Goal: Information Seeking & Learning: Learn about a topic

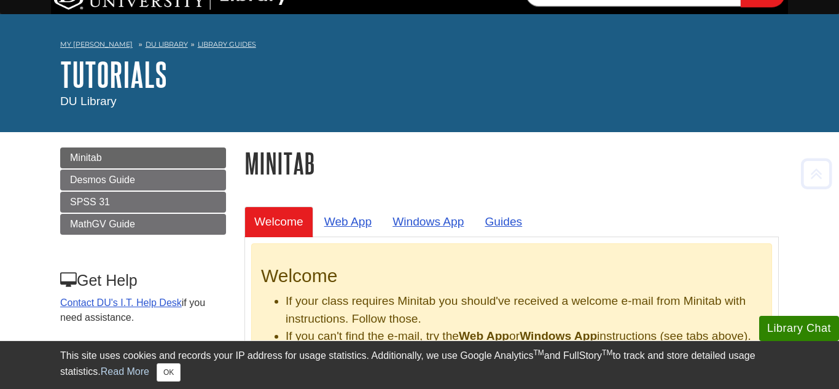
scroll to position [26, 0]
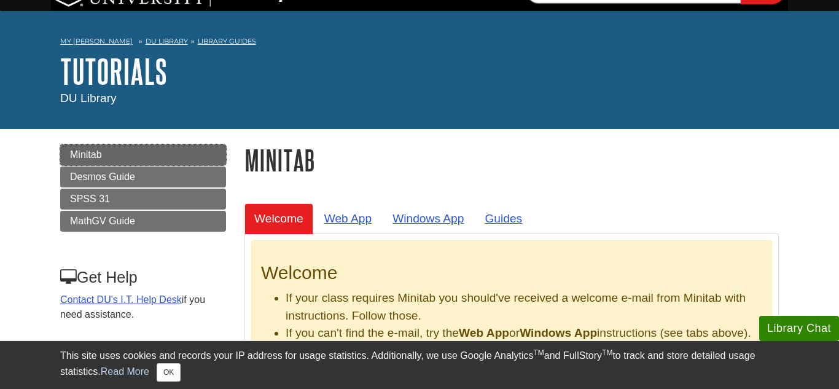
click at [197, 153] on link "Minitab" at bounding box center [143, 154] width 166 height 21
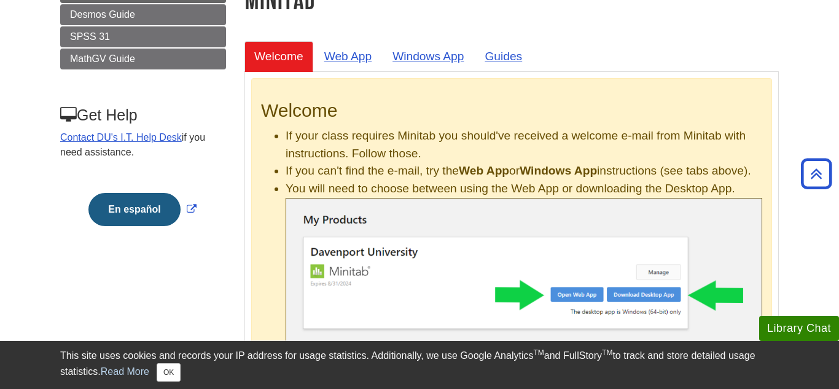
scroll to position [182, 0]
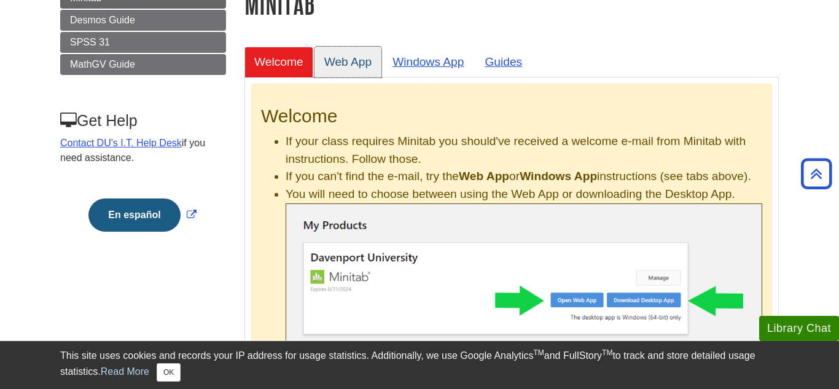
click at [351, 68] on link "Web App" at bounding box center [348, 62] width 68 height 30
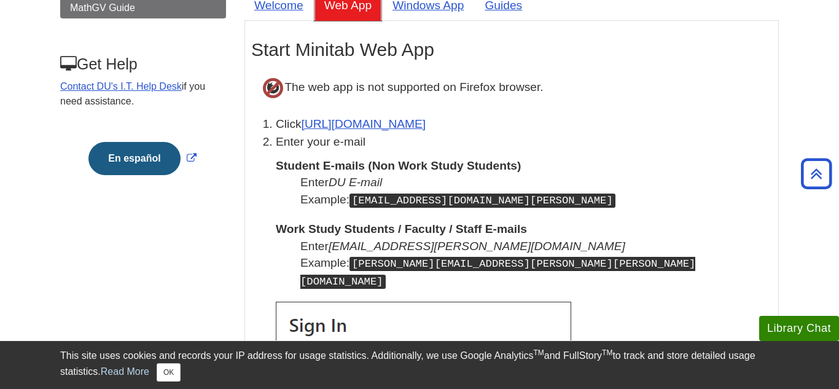
scroll to position [241, 0]
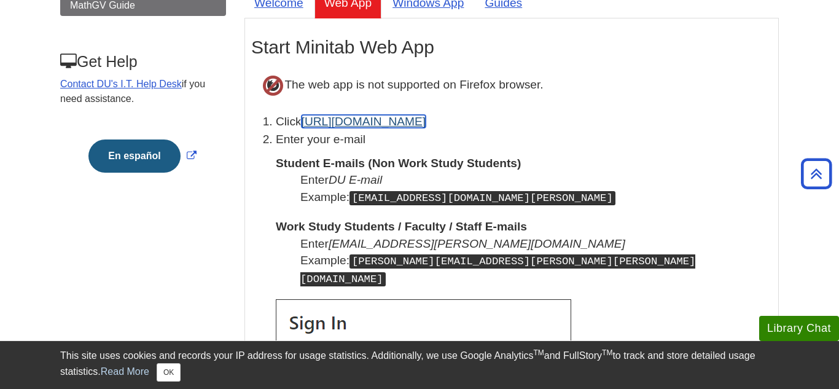
click at [373, 125] on link "[URL][DOMAIN_NAME]" at bounding box center [363, 121] width 125 height 13
